Goal: Find specific page/section: Find specific page/section

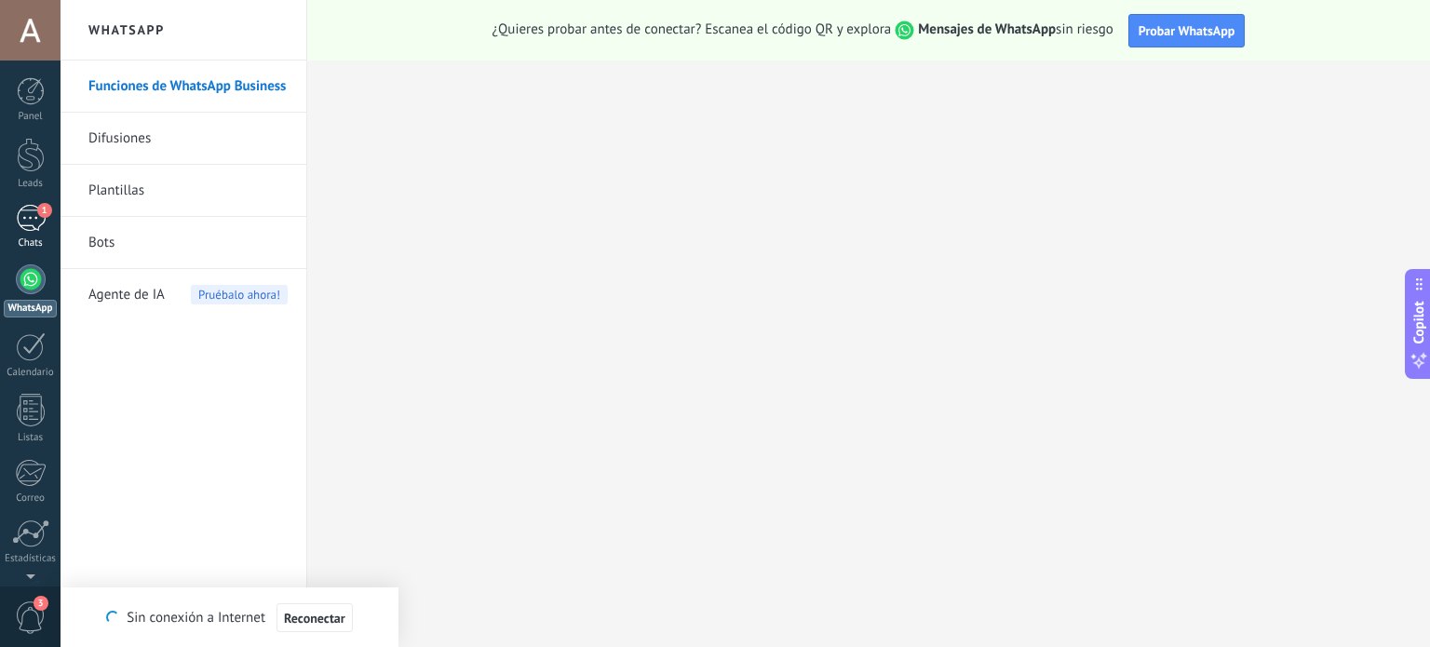
click at [37, 221] on div "1" at bounding box center [31, 218] width 30 height 27
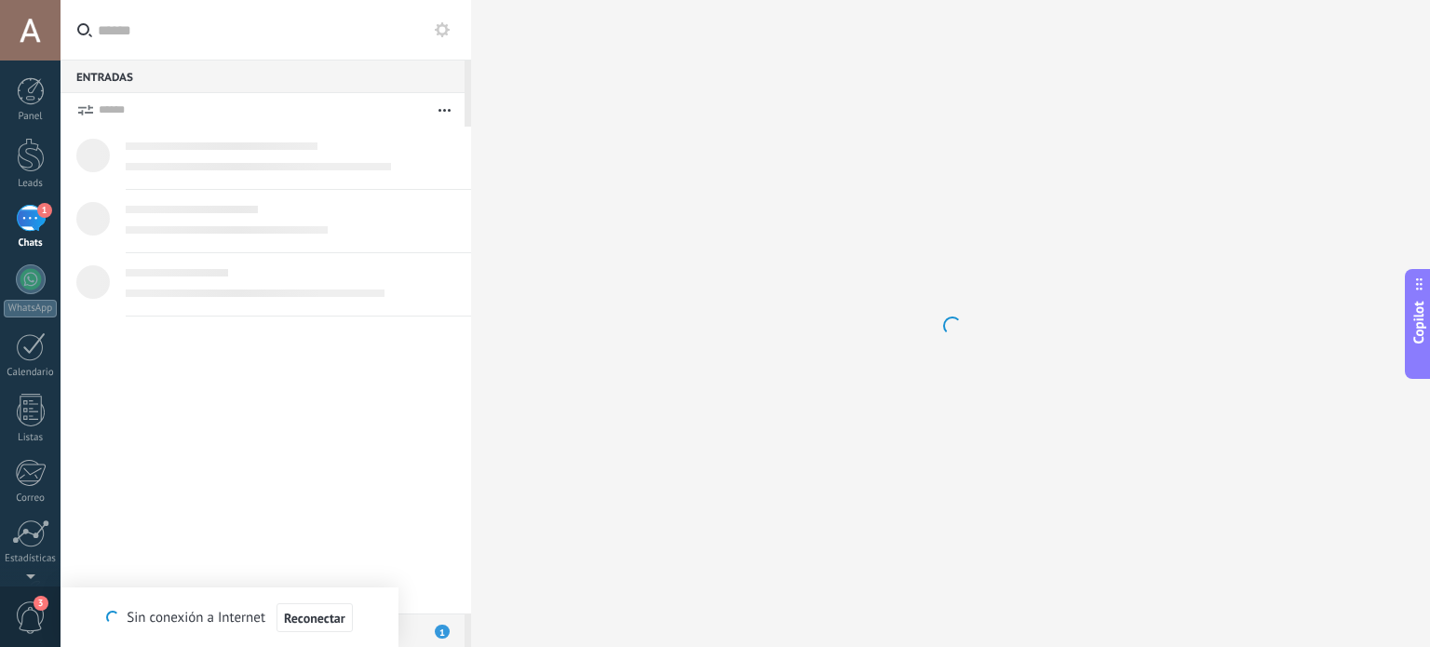
click at [30, 222] on div "1" at bounding box center [31, 218] width 30 height 27
